Goal: Transaction & Acquisition: Purchase product/service

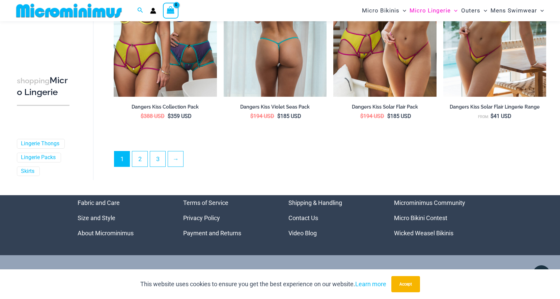
scroll to position [1709, 0]
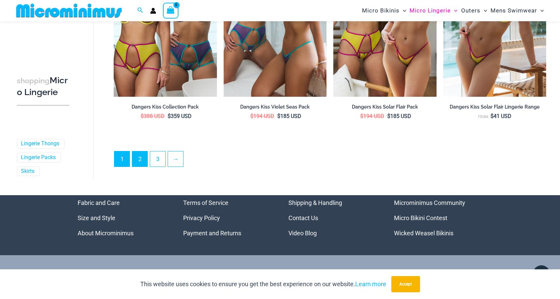
click at [143, 152] on link "2" at bounding box center [139, 159] width 15 height 15
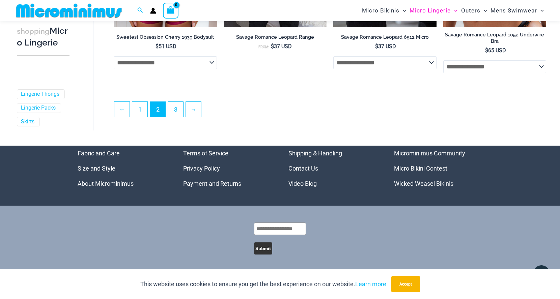
scroll to position [1745, 0]
click at [179, 113] on link "3" at bounding box center [175, 109] width 15 height 15
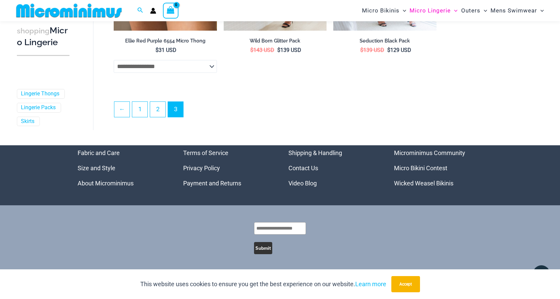
scroll to position [621, 0]
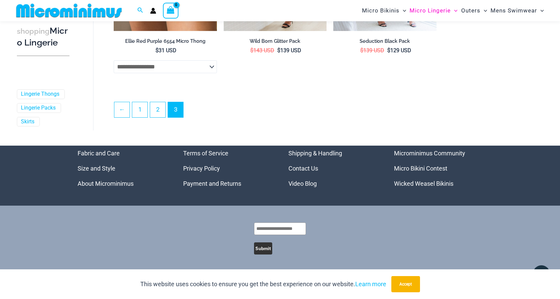
click at [419, 152] on link "Microminimus Community" at bounding box center [429, 153] width 71 height 7
